Goal: Information Seeking & Learning: Learn about a topic

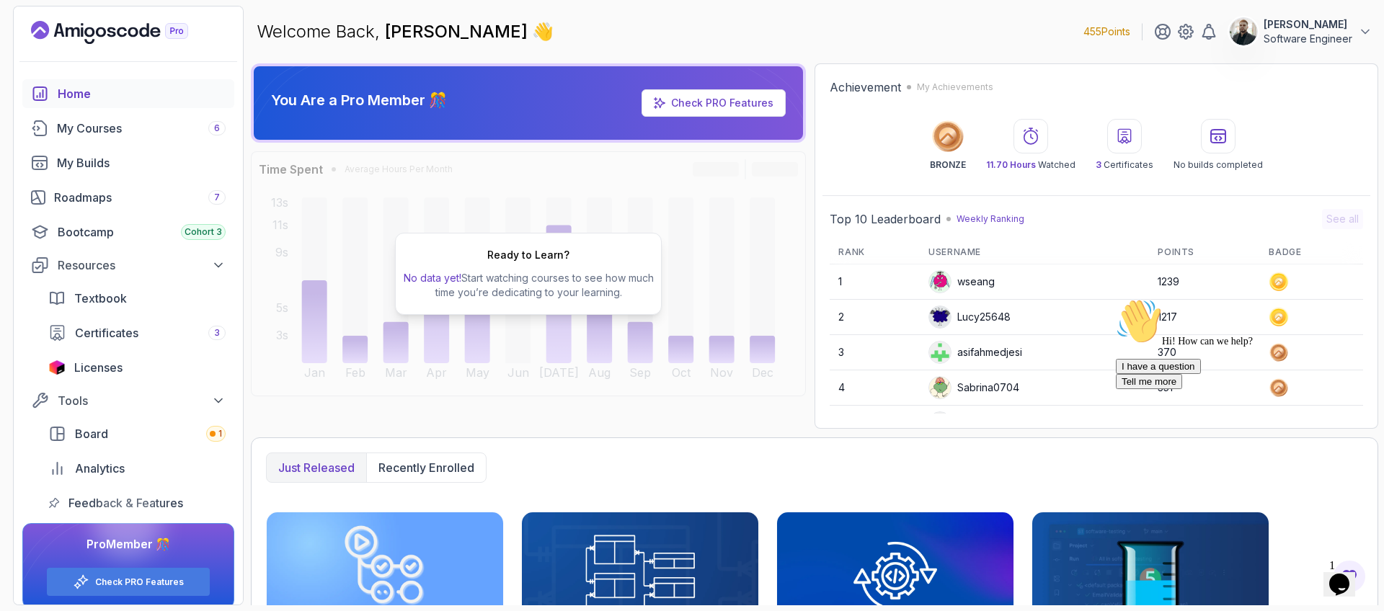
click at [1116, 298] on icon "Chat attention grabber" at bounding box center [1116, 298] width 0 height 0
click at [582, 241] on div "Ready to Learn? No data yet! Start watching courses to see how much time you’re…" at bounding box center [528, 274] width 267 height 82
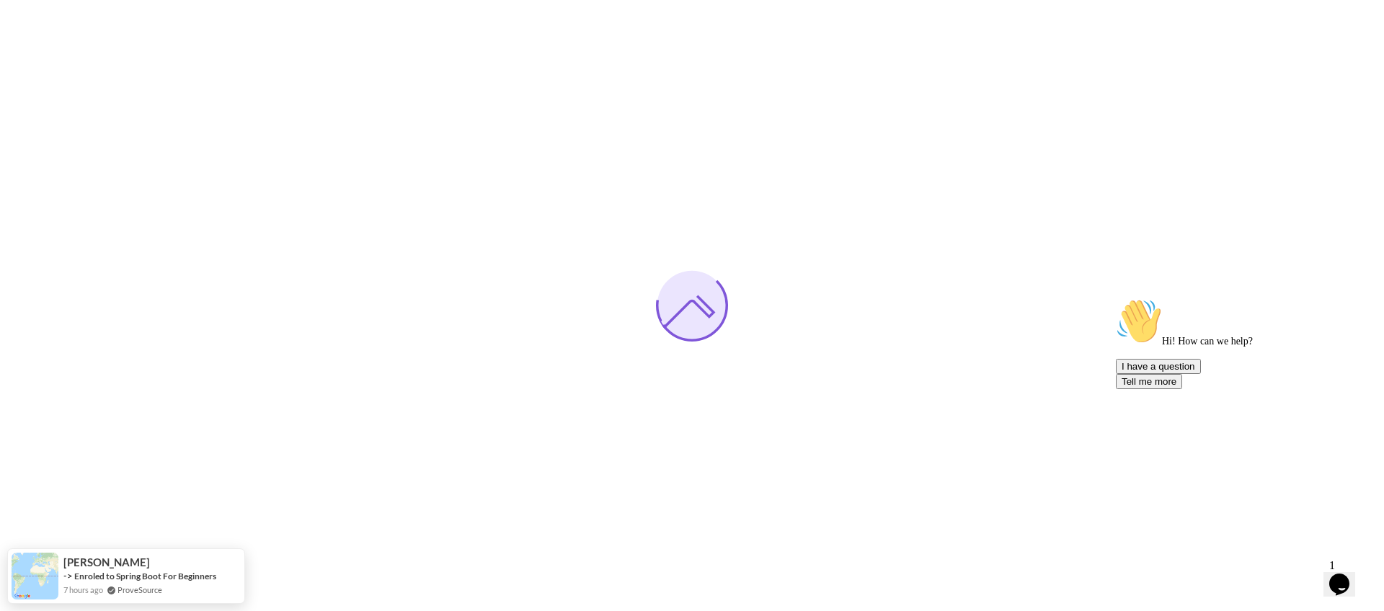
click at [1116, 298] on icon "Chat attention grabber" at bounding box center [1116, 298] width 0 height 0
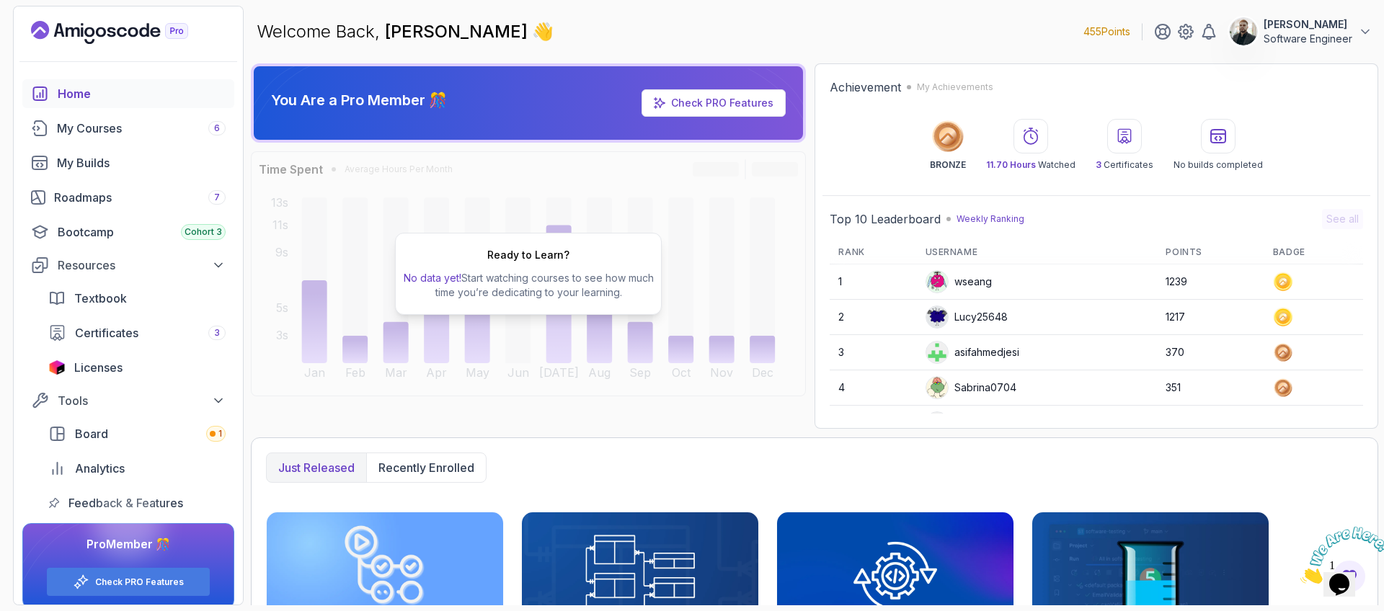
drag, startPoint x: 1330, startPoint y: 48, endPoint x: 1330, endPoint y: 40, distance: 8.0
click at [1330, 48] on div "Welcome Back, Lucas Estefano 👋 455 Points Lucas Estefano Software Engineer" at bounding box center [814, 32] width 1127 height 52
click at [1339, 33] on p "Software Engineer" at bounding box center [1307, 39] width 89 height 14
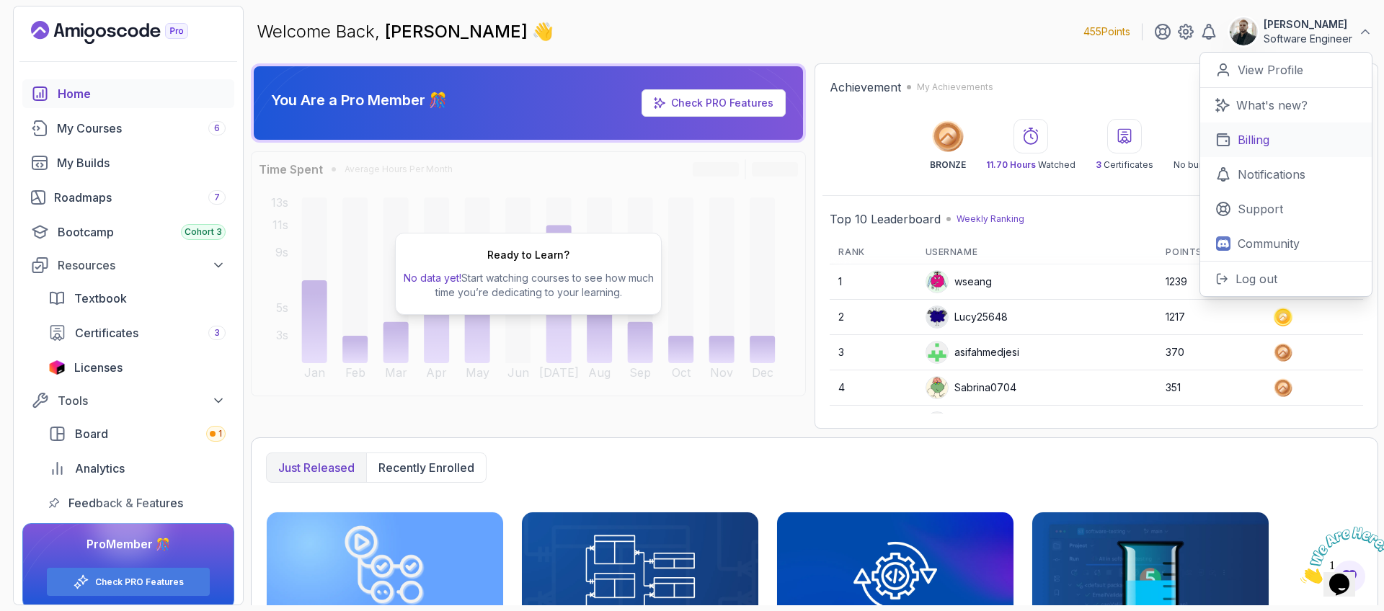
click at [1289, 143] on link "Billing" at bounding box center [1286, 140] width 172 height 35
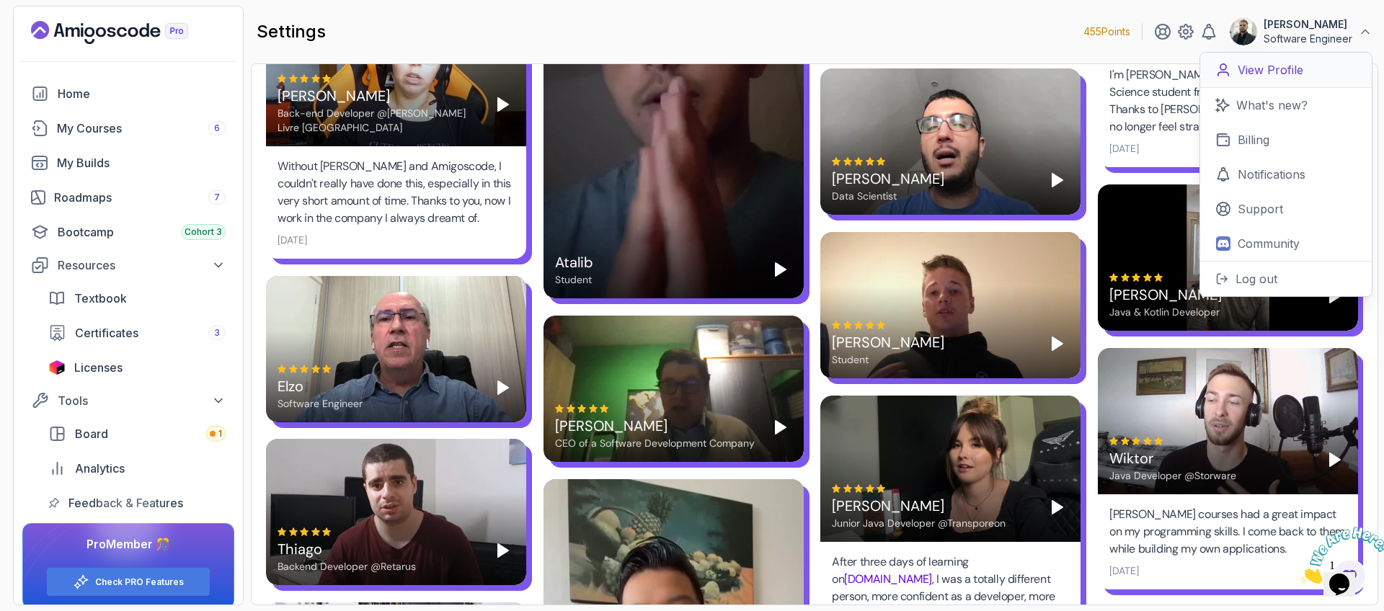
scroll to position [1632, 0]
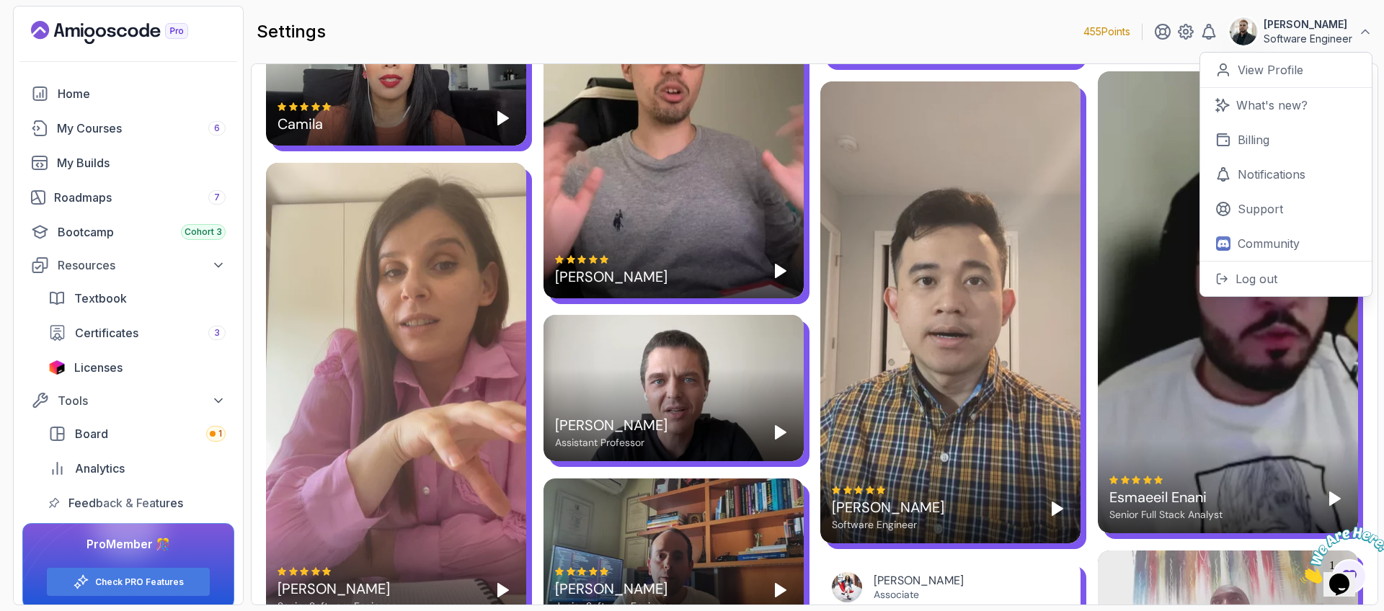
click at [1286, 48] on div "settings 455 Points Lucas Estefano Software Engineer 0 Points View Profile What…" at bounding box center [814, 32] width 1127 height 52
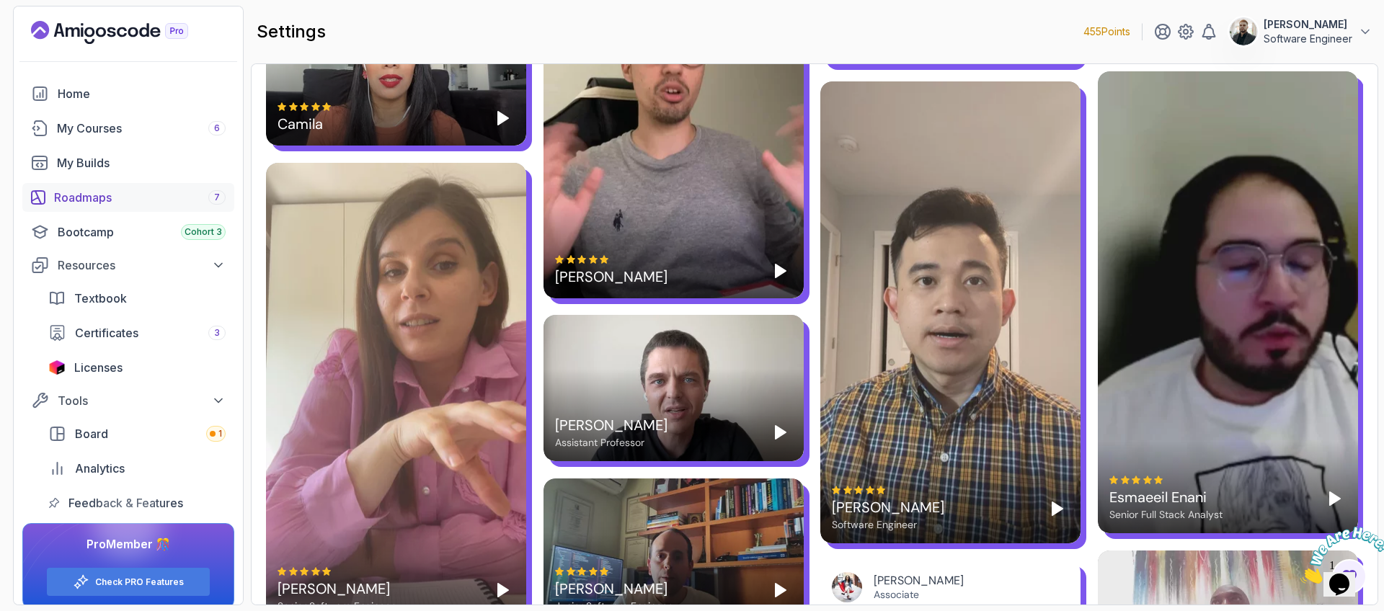
click at [138, 200] on div "Roadmaps 7" at bounding box center [140, 197] width 172 height 17
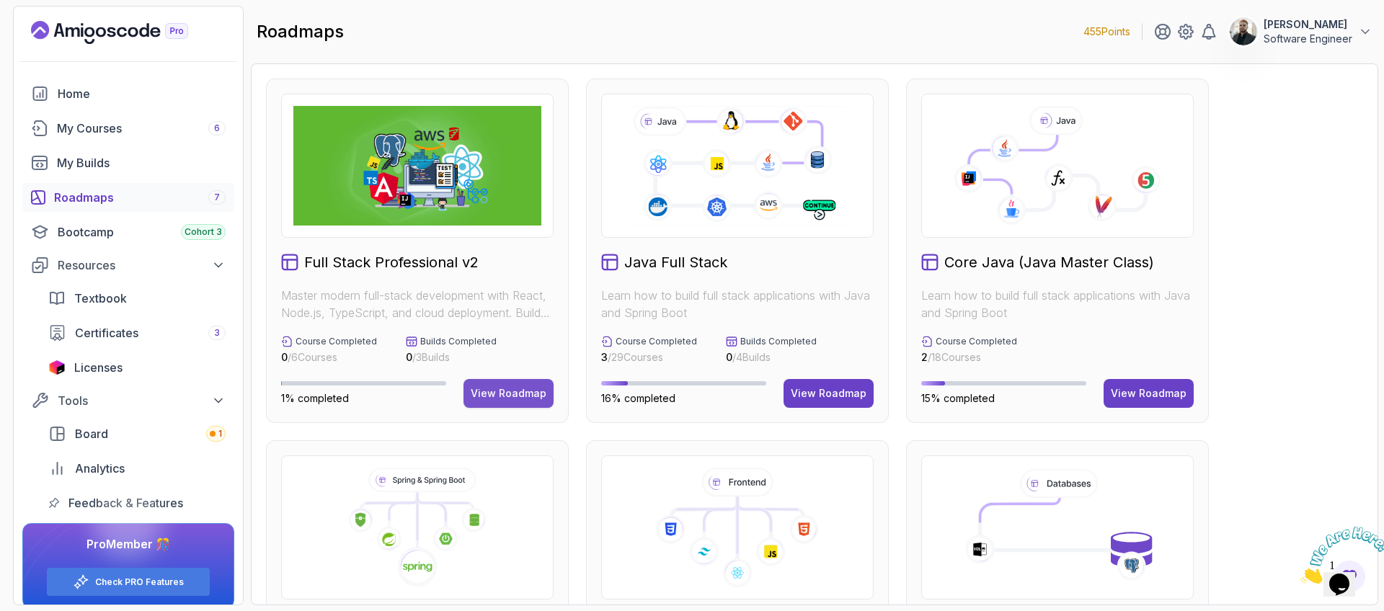
click at [498, 388] on div "View Roadmap" at bounding box center [509, 393] width 76 height 14
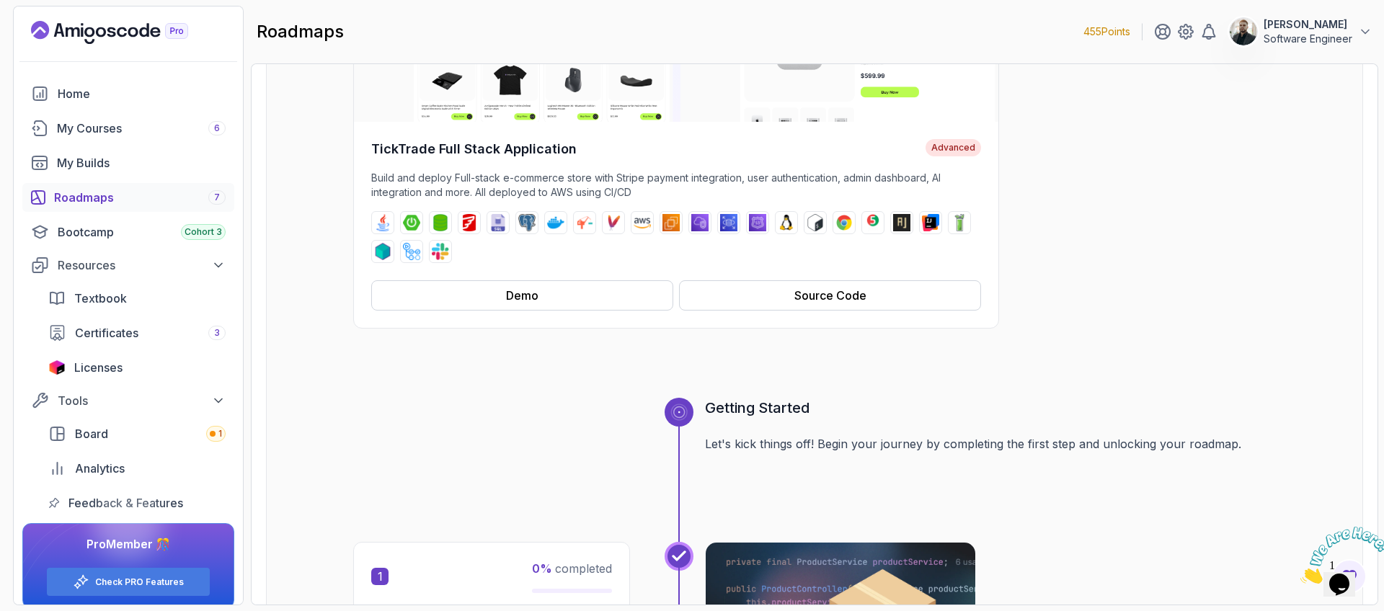
scroll to position [244, 0]
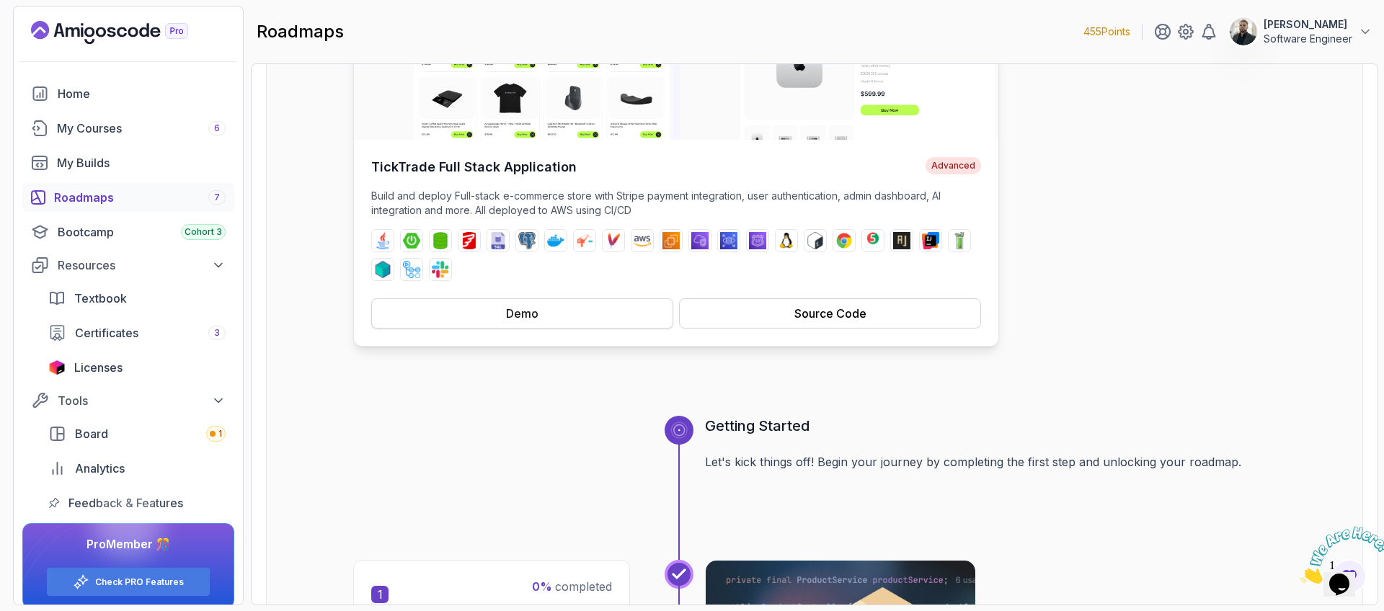
click at [554, 315] on button "Demo" at bounding box center [522, 313] width 302 height 30
click at [769, 300] on button "Source Code" at bounding box center [830, 313] width 302 height 30
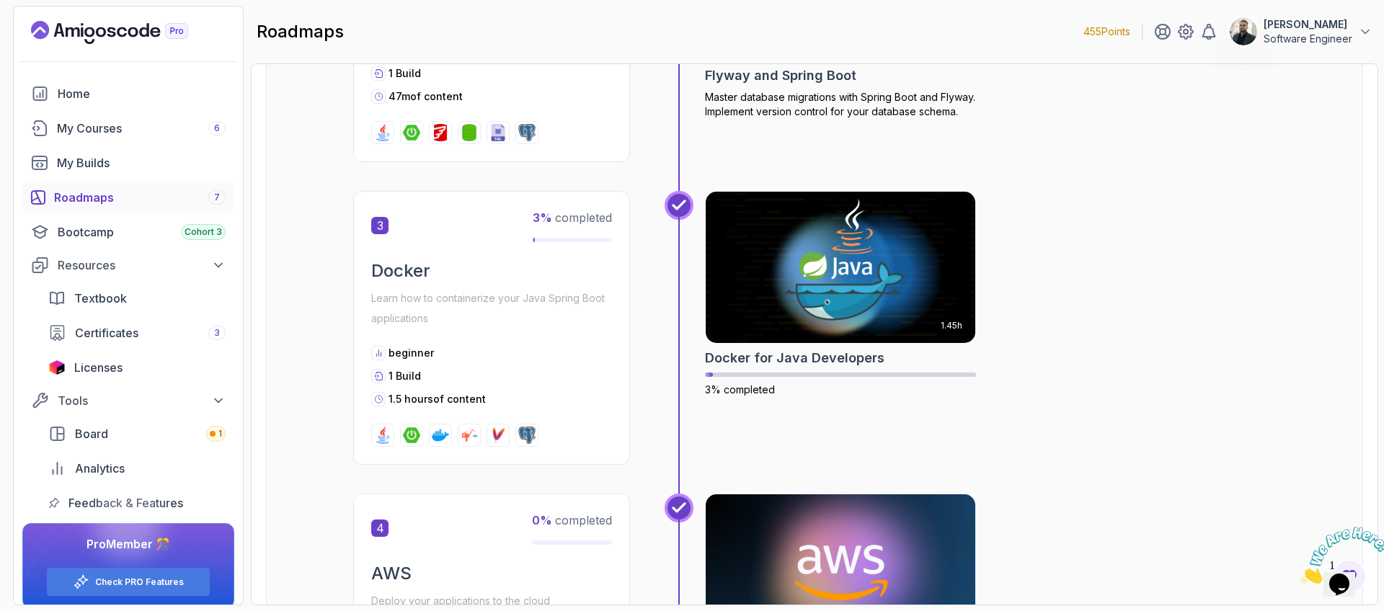
scroll to position [1450, 0]
